Goal: Task Accomplishment & Management: Complete application form

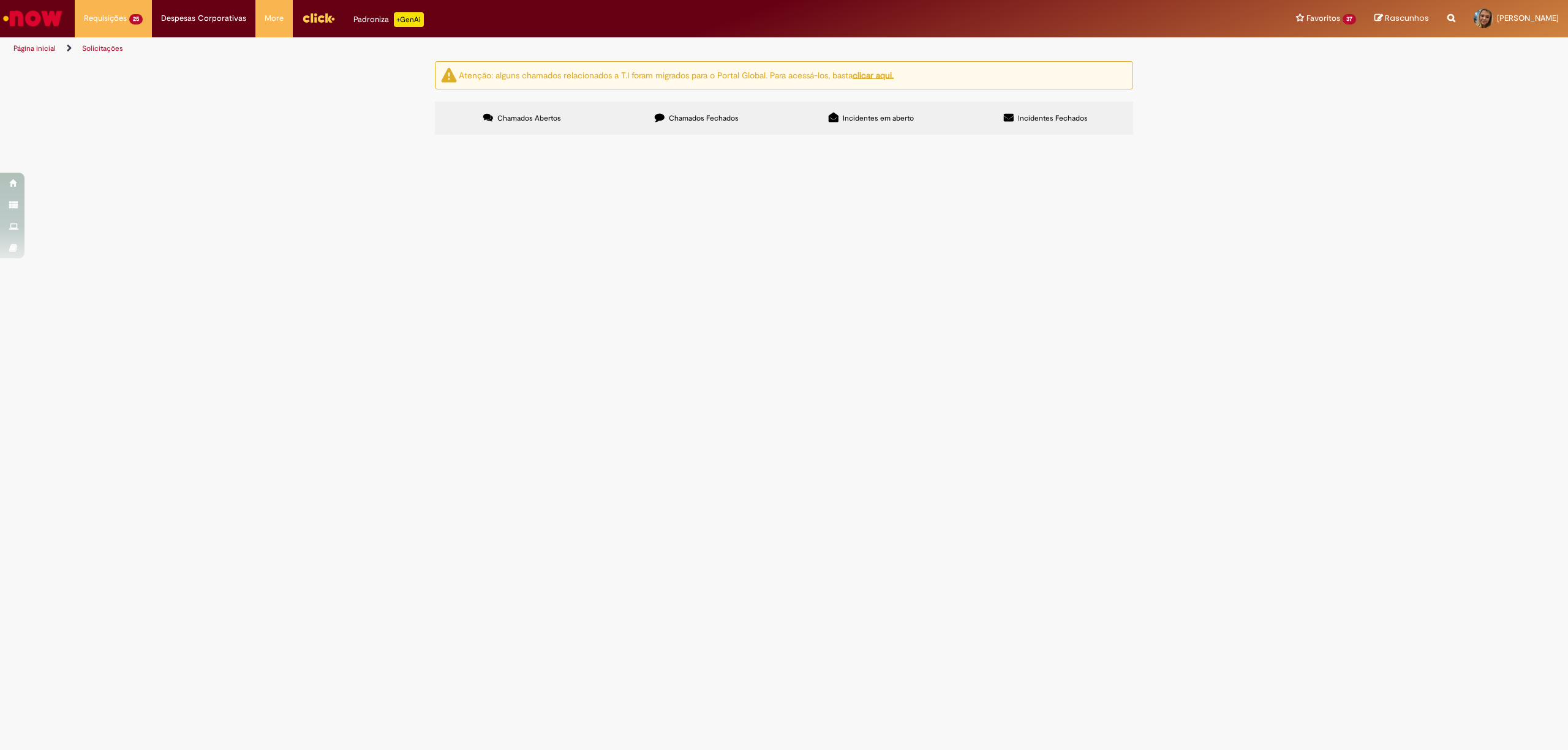
click at [0, 0] on span "Em Validação" at bounding box center [0, 0] width 0 height 0
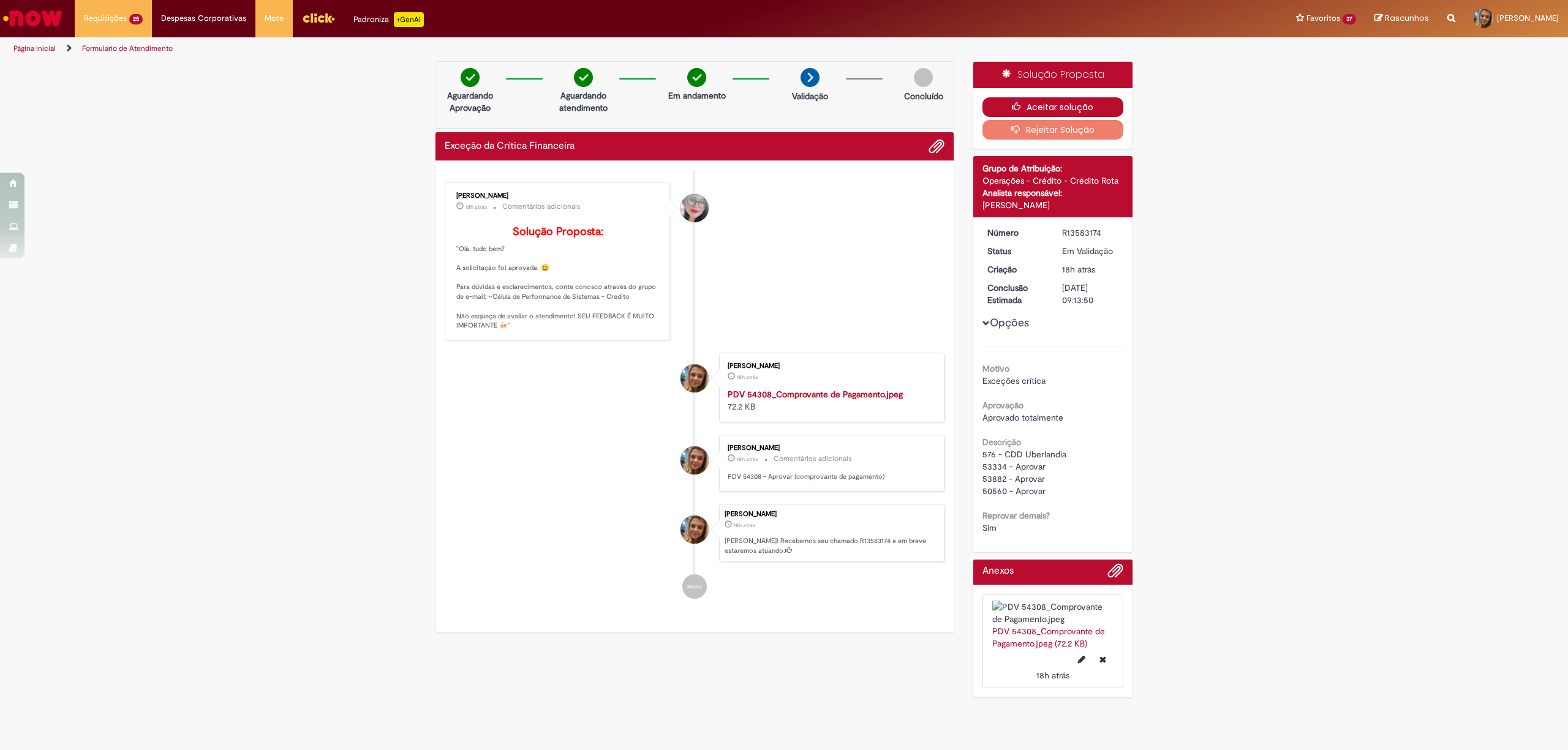
click at [982, 113] on button "Aceitar solução" at bounding box center [1053, 107] width 141 height 19
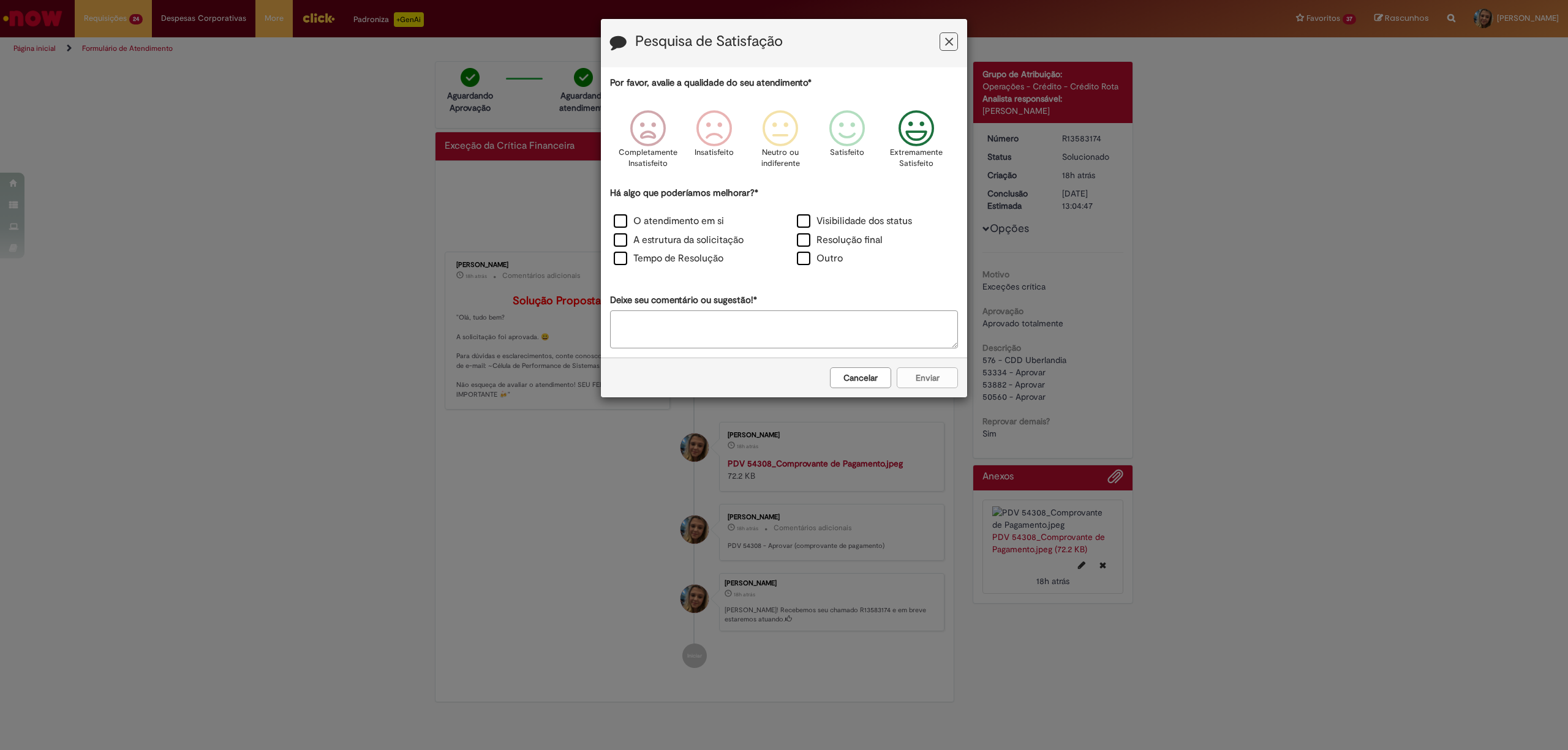
click at [893, 151] on p "Extremamente Satisfeito" at bounding box center [916, 158] width 53 height 22
click at [648, 228] on label "O atendimento em si" at bounding box center [669, 221] width 111 height 14
click at [951, 381] on button "Enviar" at bounding box center [927, 377] width 61 height 21
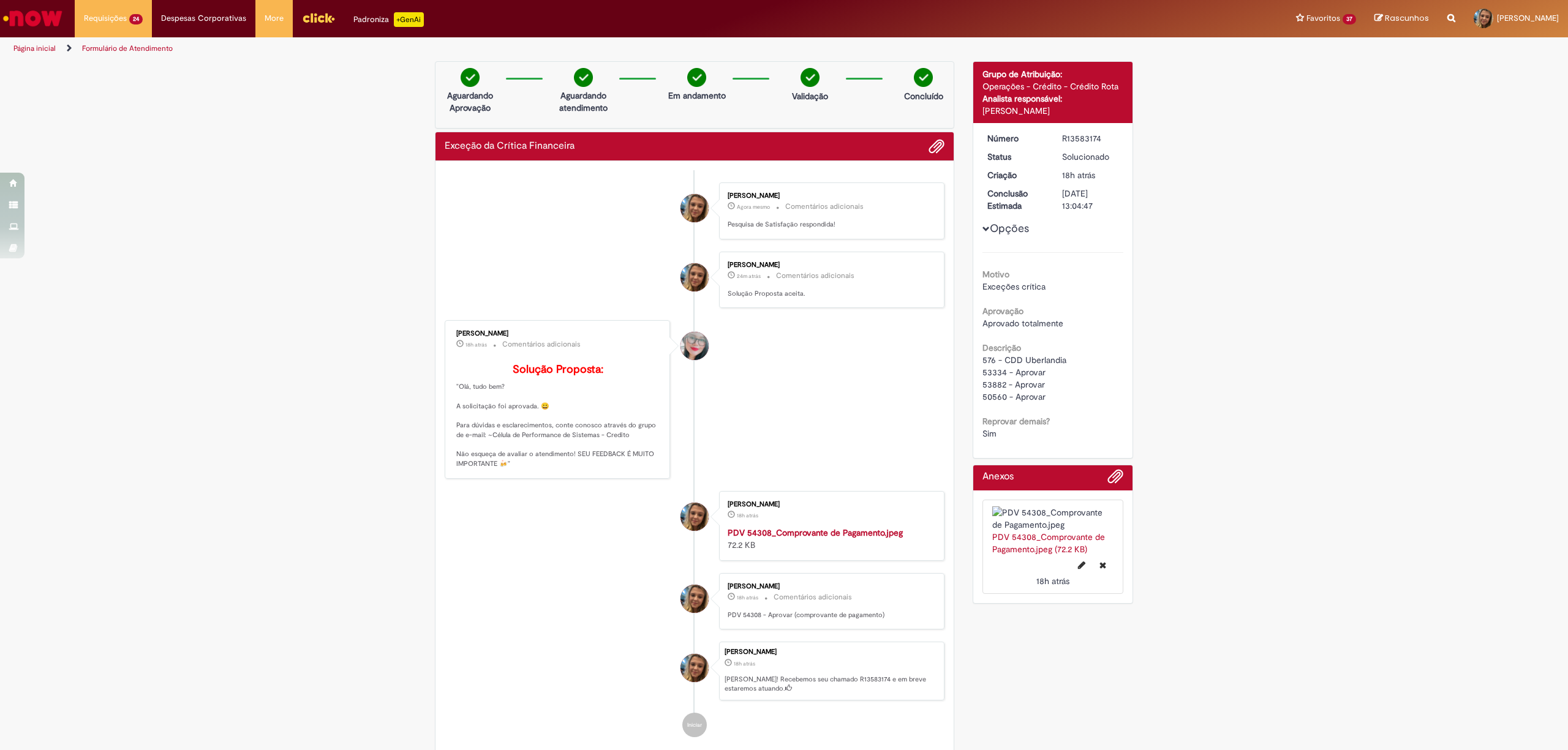
drag, startPoint x: 1421, startPoint y: 547, endPoint x: 1462, endPoint y: 494, distance: 67.0
click at [1421, 547] on div "Verificar Código de Barras Aguardando Aprovação Aguardando atendimento Em andam…" at bounding box center [784, 419] width 1568 height 716
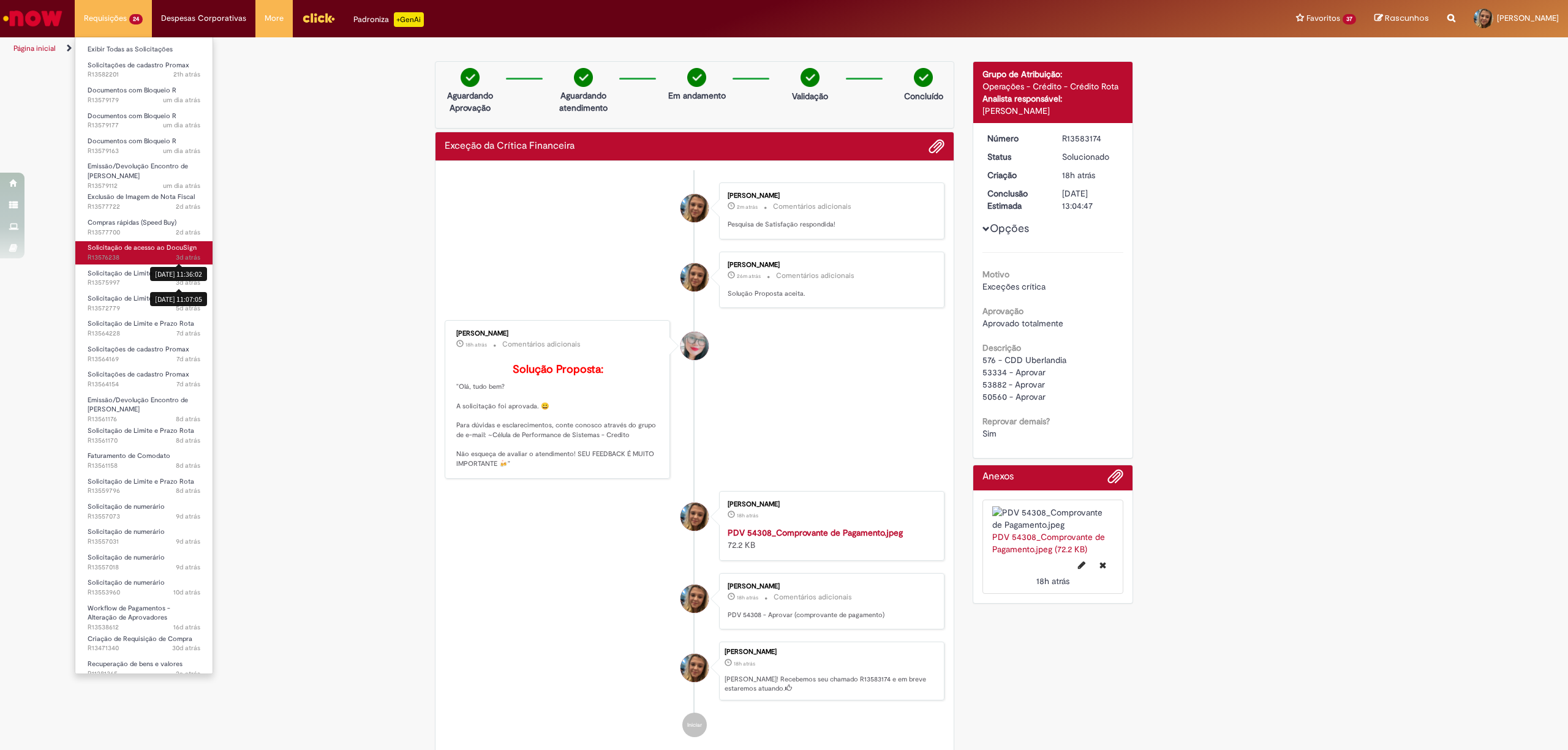
click at [184, 244] on span "Solicitação de acesso ao DocuSign" at bounding box center [142, 247] width 109 height 9
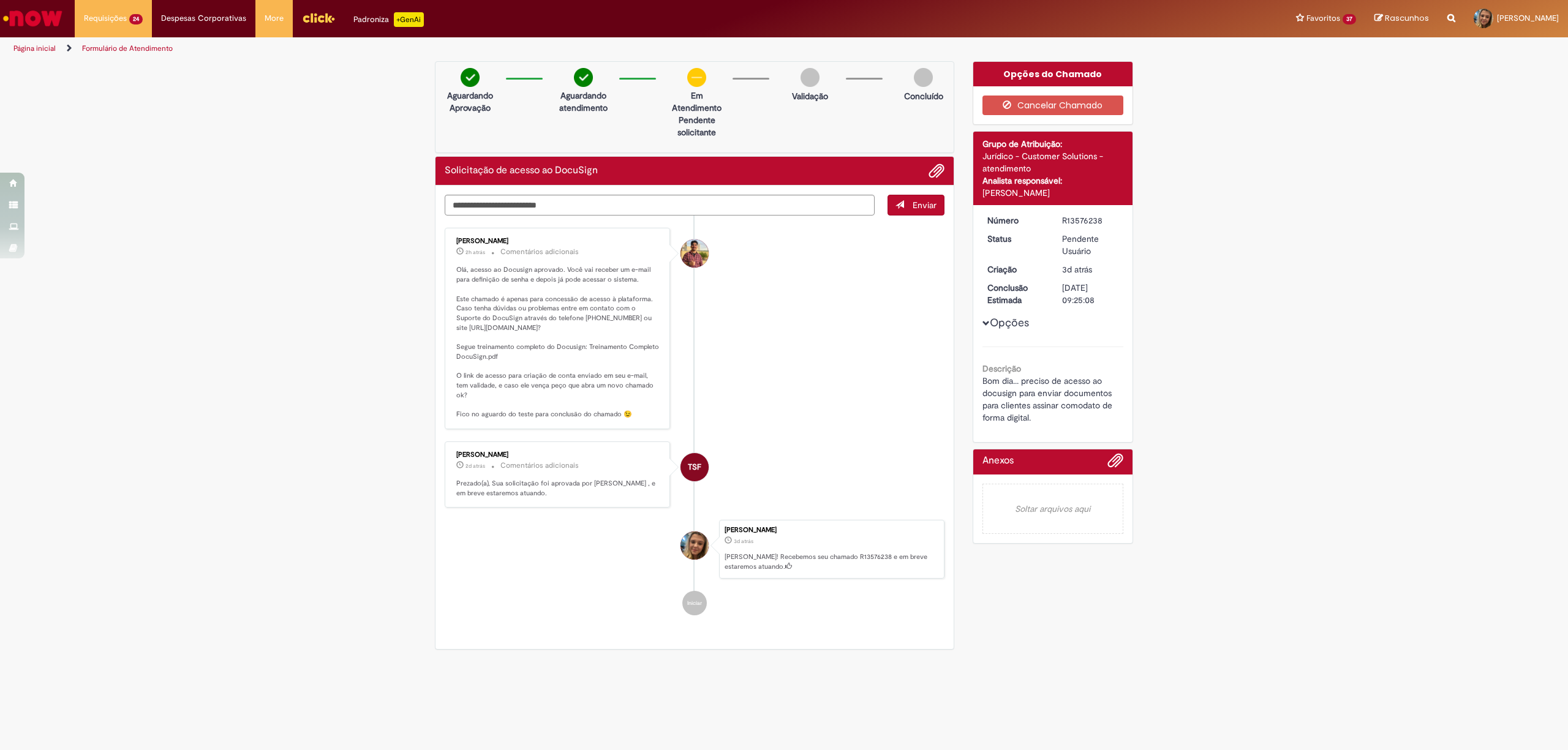
click at [483, 326] on p "Olá, acesso ao Docusign aprovado. Você vai receber um e-mail para definição de …" at bounding box center [558, 342] width 204 height 154
click at [546, 329] on p "Olá, acesso ao Docusign aprovado. Você vai receber um e-mail para definição de …" at bounding box center [558, 342] width 204 height 154
drag, startPoint x: 562, startPoint y: 336, endPoint x: 442, endPoint y: 325, distance: 120.5
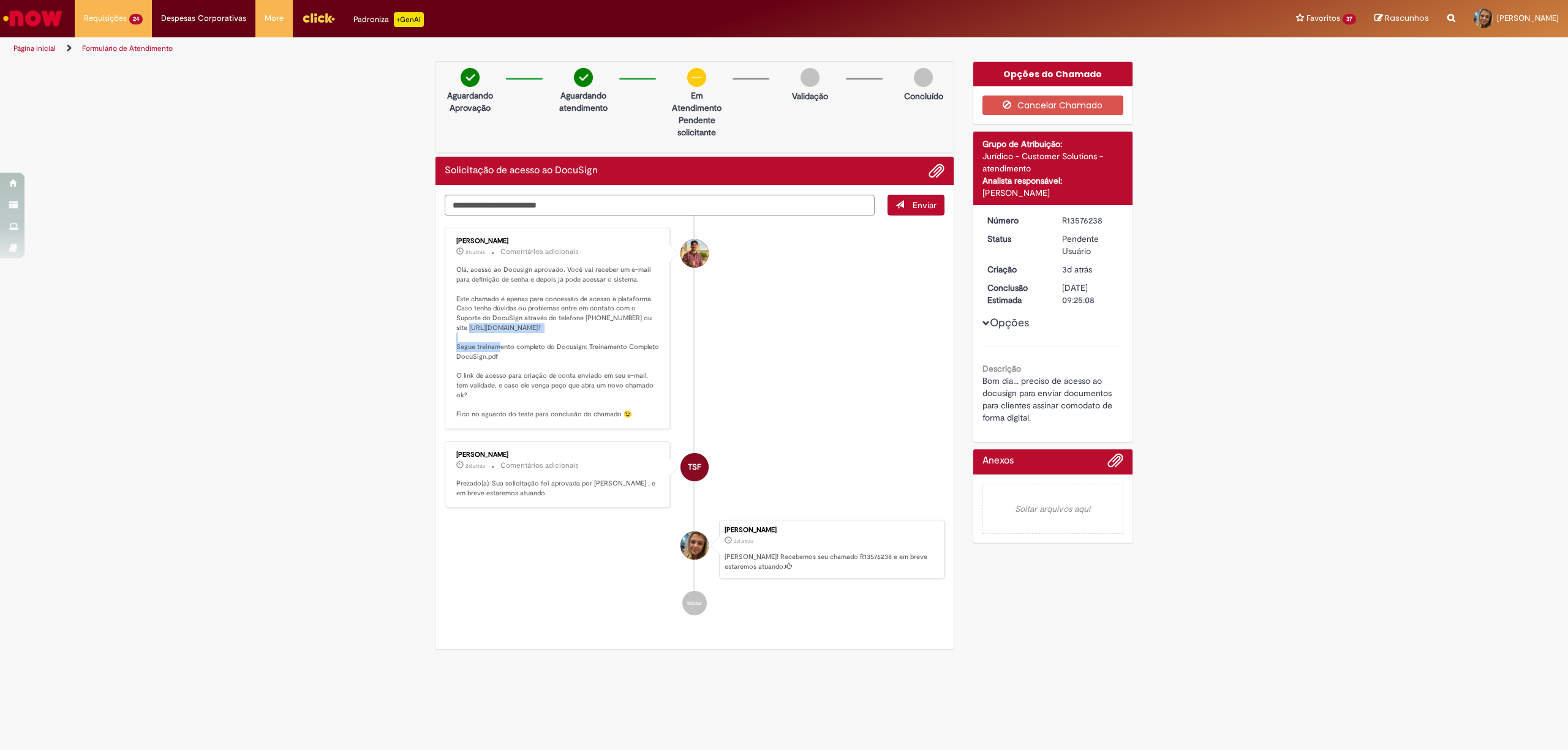
click at [445, 325] on div "[PERSON_NAME] 2h atrás 2 horas atrás Comentários adicionais Olá, acesso ao Docu…" at bounding box center [557, 328] width 225 height 201
copy p "[URL][DOMAIN_NAME]?"
click at [756, 382] on li "[PERSON_NAME] 2h atrás 2 horas atrás Comentários adicionais Olá, acesso ao Docu…" at bounding box center [694, 328] width 499 height 201
click at [673, 197] on textarea "Digite sua mensagem aqui..." at bounding box center [660, 205] width 430 height 22
